Goal: Transaction & Acquisition: Purchase product/service

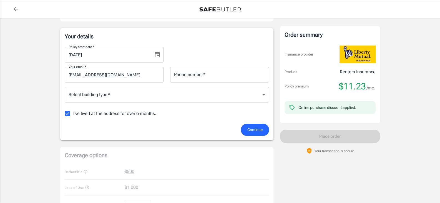
scroll to position [83, 0]
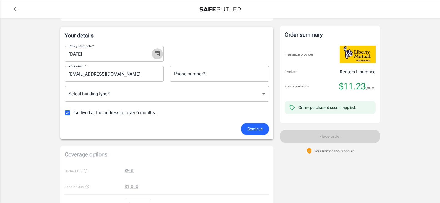
click at [156, 54] on icon "Choose date, selected date is Sep 13, 2025" at bounding box center [157, 53] width 7 height 7
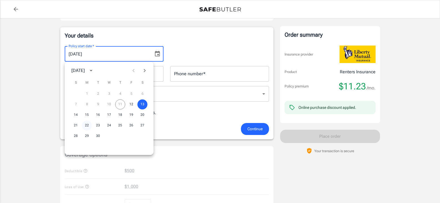
click at [87, 125] on button "22" at bounding box center [87, 125] width 10 height 10
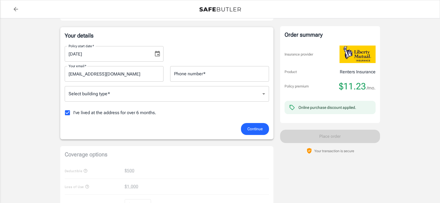
type input "[DATE]"
click at [201, 75] on input "Phone number   *" at bounding box center [219, 74] width 99 height 16
type input "3012687011"
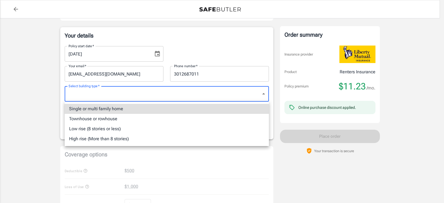
click at [223, 98] on body "Policy premium $ 11.23 /mo Liberty Mutual Renters Insurance [STREET_ADDRESS][PE…" at bounding box center [222, 179] width 444 height 524
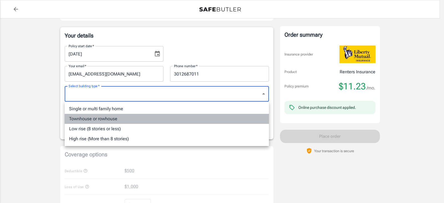
click at [95, 118] on li "Townhouse or rowhouse" at bounding box center [167, 119] width 204 height 10
type input "townhouse"
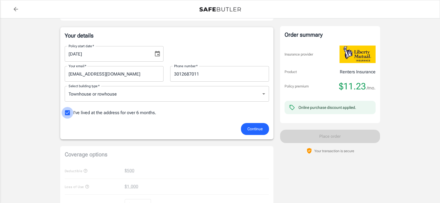
click at [66, 111] on input "I've lived at the address for over 6 months." at bounding box center [68, 113] width 12 height 12
checkbox input "false"
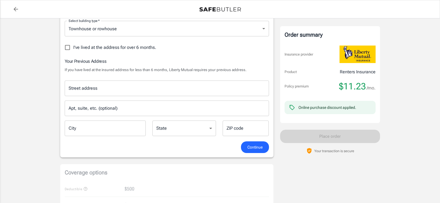
scroll to position [139, 0]
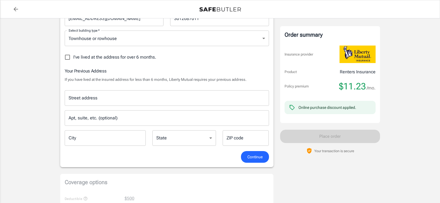
click at [127, 96] on input "Street address" at bounding box center [166, 98] width 199 height 11
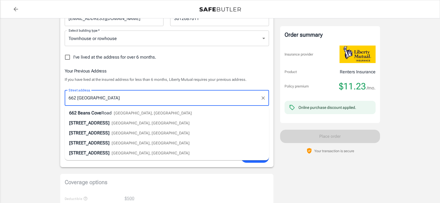
click at [120, 115] on div "[STREET_ADDRESS]" at bounding box center [130, 113] width 123 height 7
type input "[STREET_ADDRESS]"
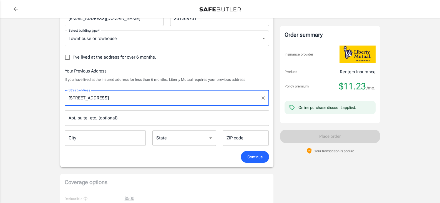
type input "[GEOGRAPHIC_DATA]"
select select "PA"
type input "15535"
type input "[STREET_ADDRESS]"
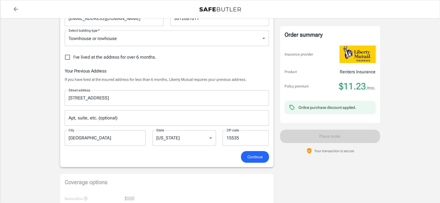
scroll to position [166, 0]
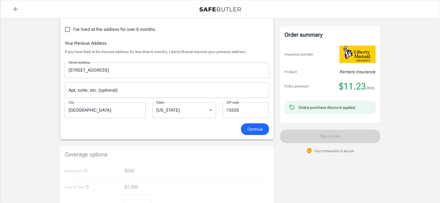
click at [255, 128] on span "Continue" at bounding box center [254, 129] width 15 height 7
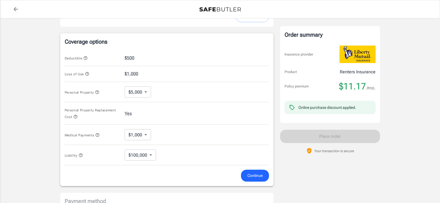
scroll to position [225, 0]
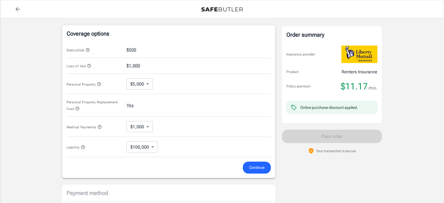
click at [146, 83] on body "Policy premium $ 11.17 /mo Liberty Mutual Renters Insurance [STREET_ADDRESS][PE…" at bounding box center [222, 47] width 444 height 545
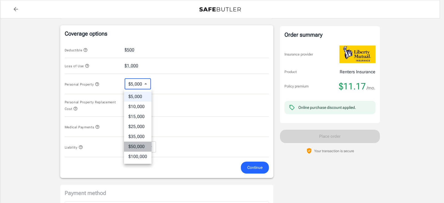
click at [137, 146] on li "$50,000" at bounding box center [137, 146] width 27 height 10
type input "50000"
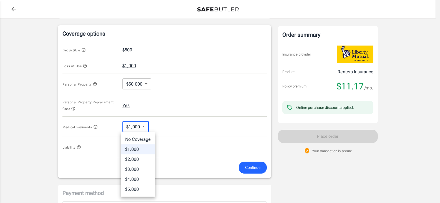
click at [144, 126] on body "Policy premium $ 11.17 /mo Liberty Mutual Renters Insurance [STREET_ADDRESS][PE…" at bounding box center [220, 47] width 440 height 545
click at [144, 126] on div at bounding box center [222, 101] width 444 height 203
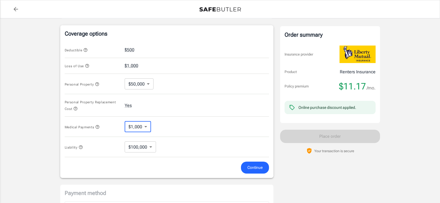
click at [150, 146] on body "Policy premium $ 11.17 /mo Liberty Mutual Renters Insurance [STREET_ADDRESS][PE…" at bounding box center [220, 47] width 440 height 545
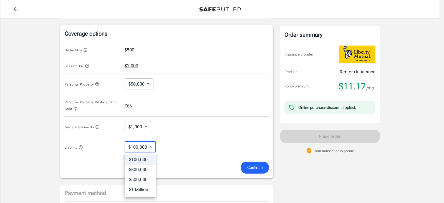
click at [150, 146] on div at bounding box center [222, 101] width 444 height 203
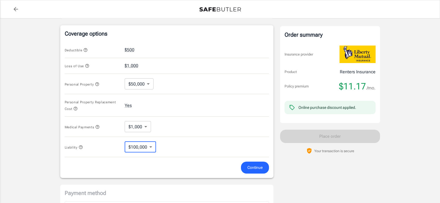
click at [174, 127] on div "Medical Payments $1,000 1000 ​" at bounding box center [167, 126] width 204 height 20
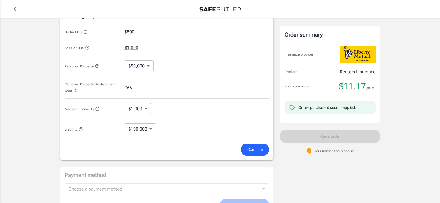
scroll to position [252, 0]
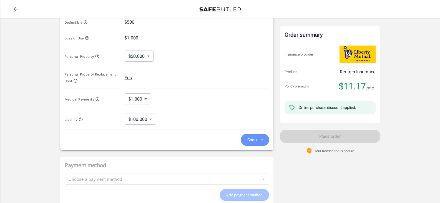
click at [250, 138] on span "Continue" at bounding box center [254, 139] width 15 height 7
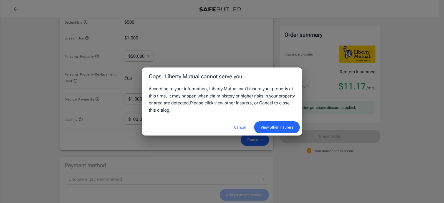
click at [239, 126] on button "Cancel" at bounding box center [239, 127] width 24 height 12
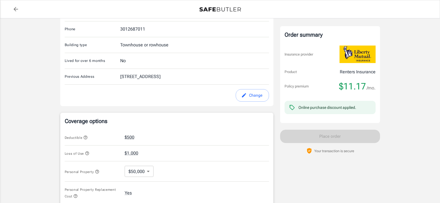
scroll to position [139, 0]
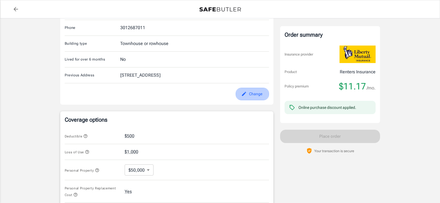
click at [246, 94] on button "Change" at bounding box center [251, 94] width 33 height 12
select select "PA"
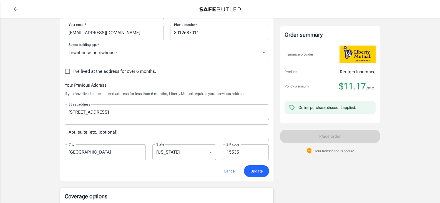
scroll to position [119, 0]
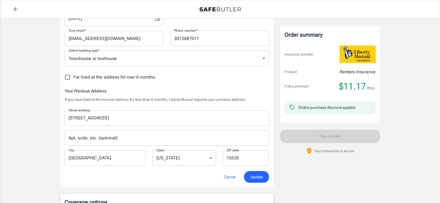
click at [69, 75] on input "I've lived at the address for over 6 months." at bounding box center [68, 77] width 12 height 12
checkbox input "true"
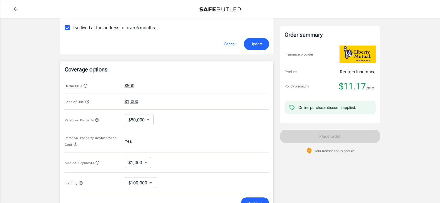
scroll to position [174, 0]
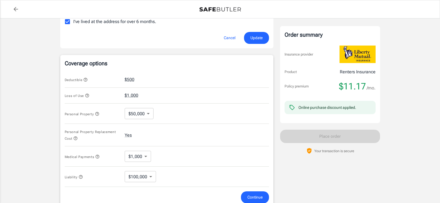
click at [149, 113] on body "Policy premium $ 11.17 /mo Liberty Mutual Renters Insurance [STREET_ADDRESS][PE…" at bounding box center [220, 88] width 440 height 524
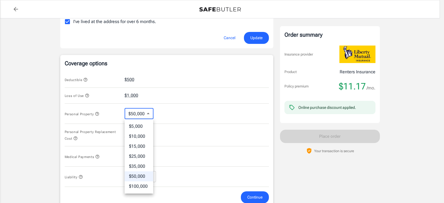
click at [142, 156] on li "$25,000" at bounding box center [139, 156] width 29 height 10
type input "25000"
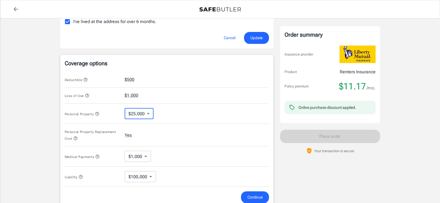
click at [197, 125] on div "Personal Property Replacement Cost Yes" at bounding box center [167, 135] width 204 height 22
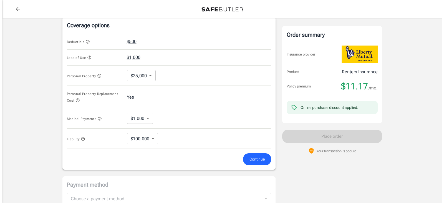
scroll to position [230, 0]
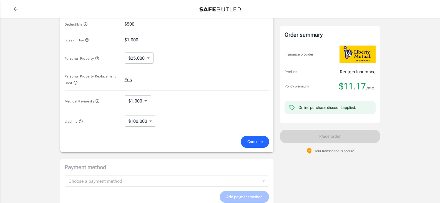
click at [260, 141] on span "Continue" at bounding box center [254, 141] width 15 height 7
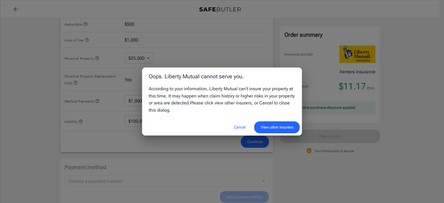
click at [283, 126] on button "View other insurers" at bounding box center [276, 127] width 45 height 12
